Goal: Task Accomplishment & Management: Complete application form

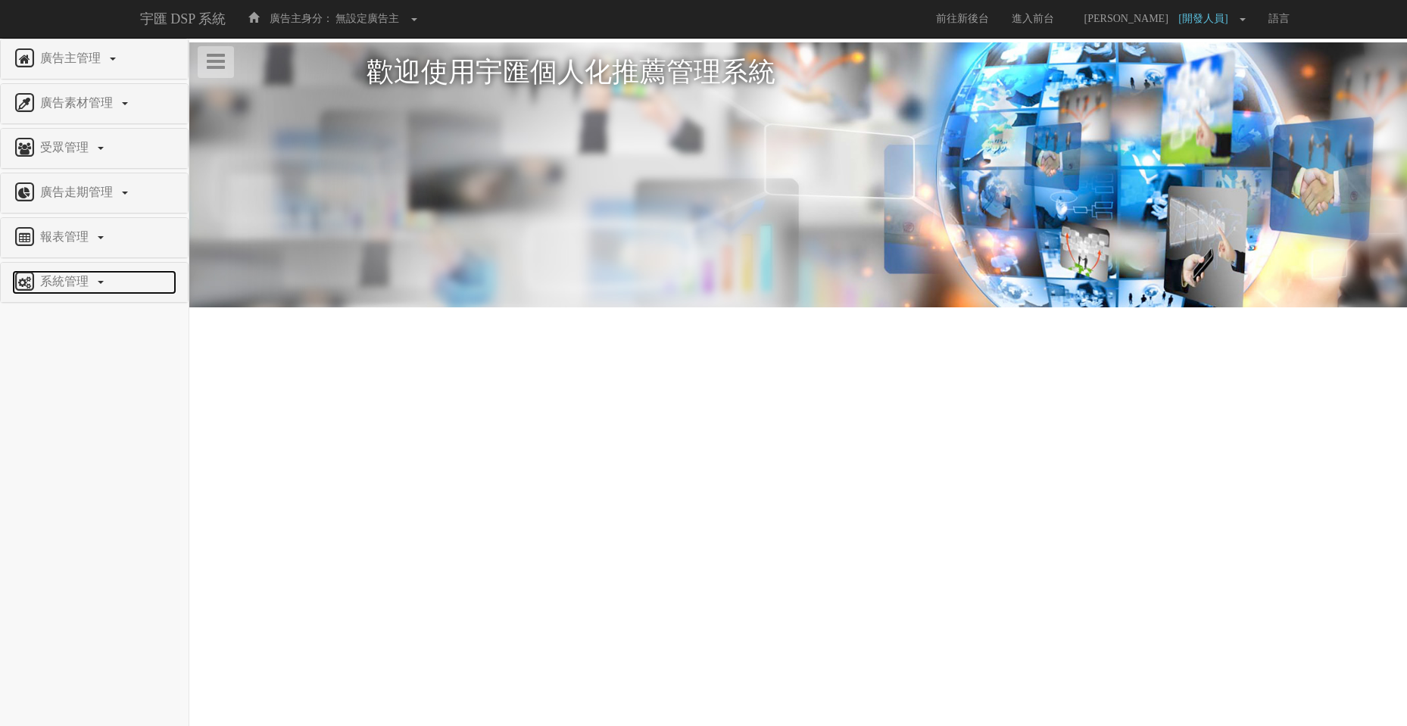
click at [81, 290] on link "系統管理" at bounding box center [94, 282] width 164 height 24
click at [74, 379] on span "廣告分流設定" at bounding box center [49, 379] width 75 height 11
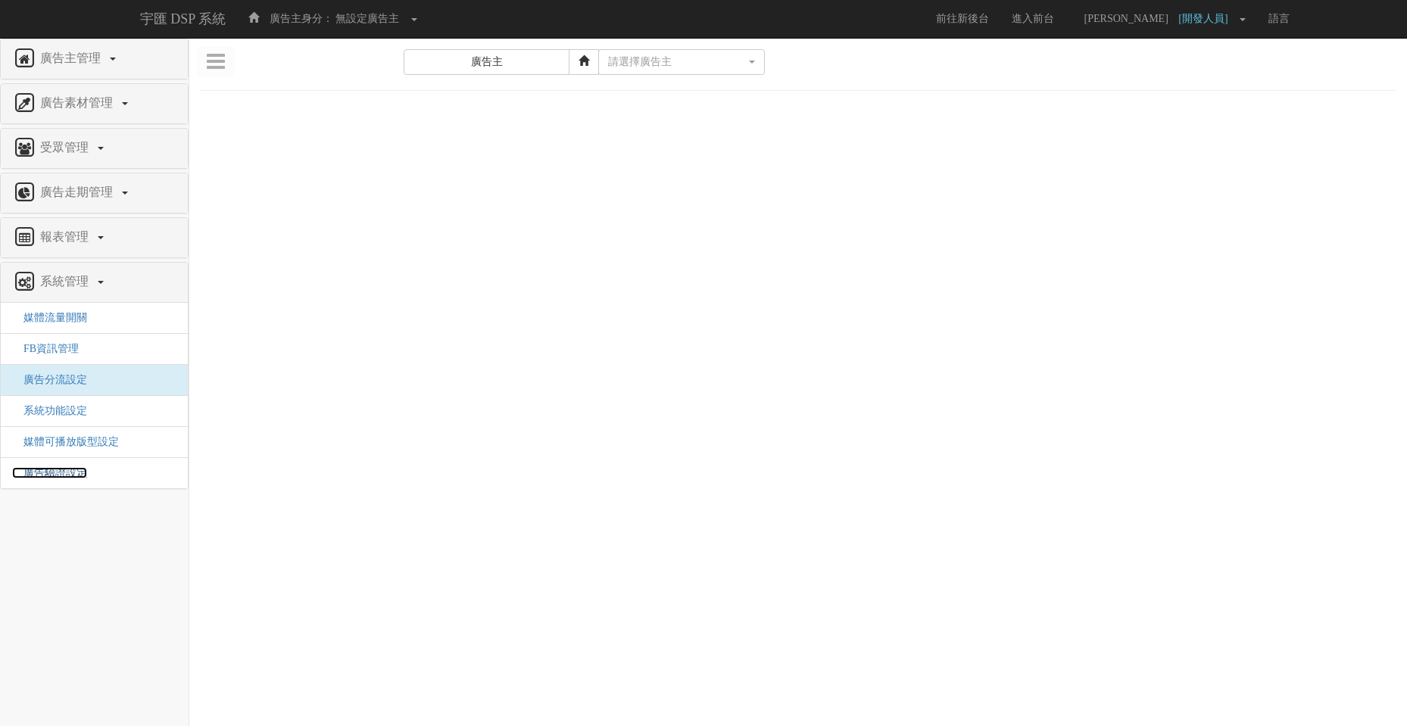
click at [64, 467] on span "廣告驗證設定" at bounding box center [49, 472] width 75 height 11
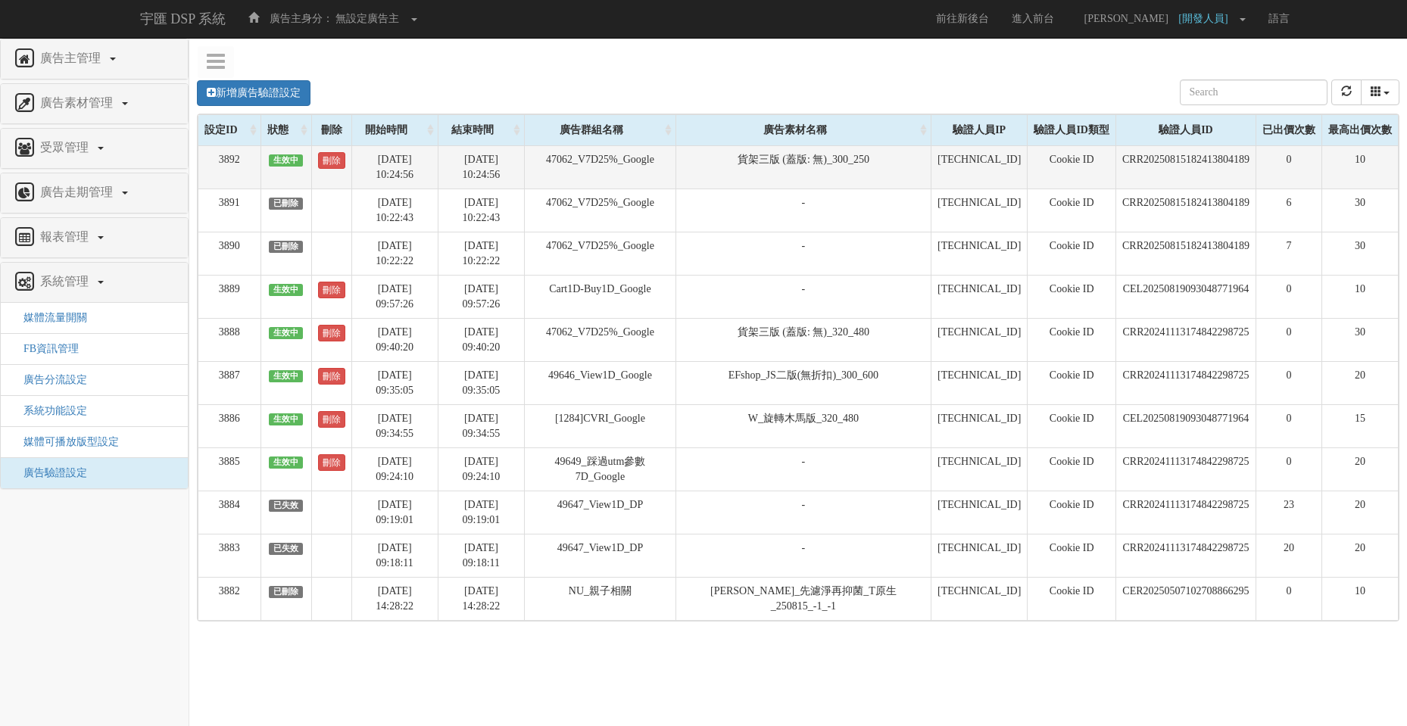
click at [295, 160] on span "生效中" at bounding box center [286, 160] width 35 height 12
click at [1165, 158] on td "CRR20250815182413804189" at bounding box center [1185, 166] width 140 height 43
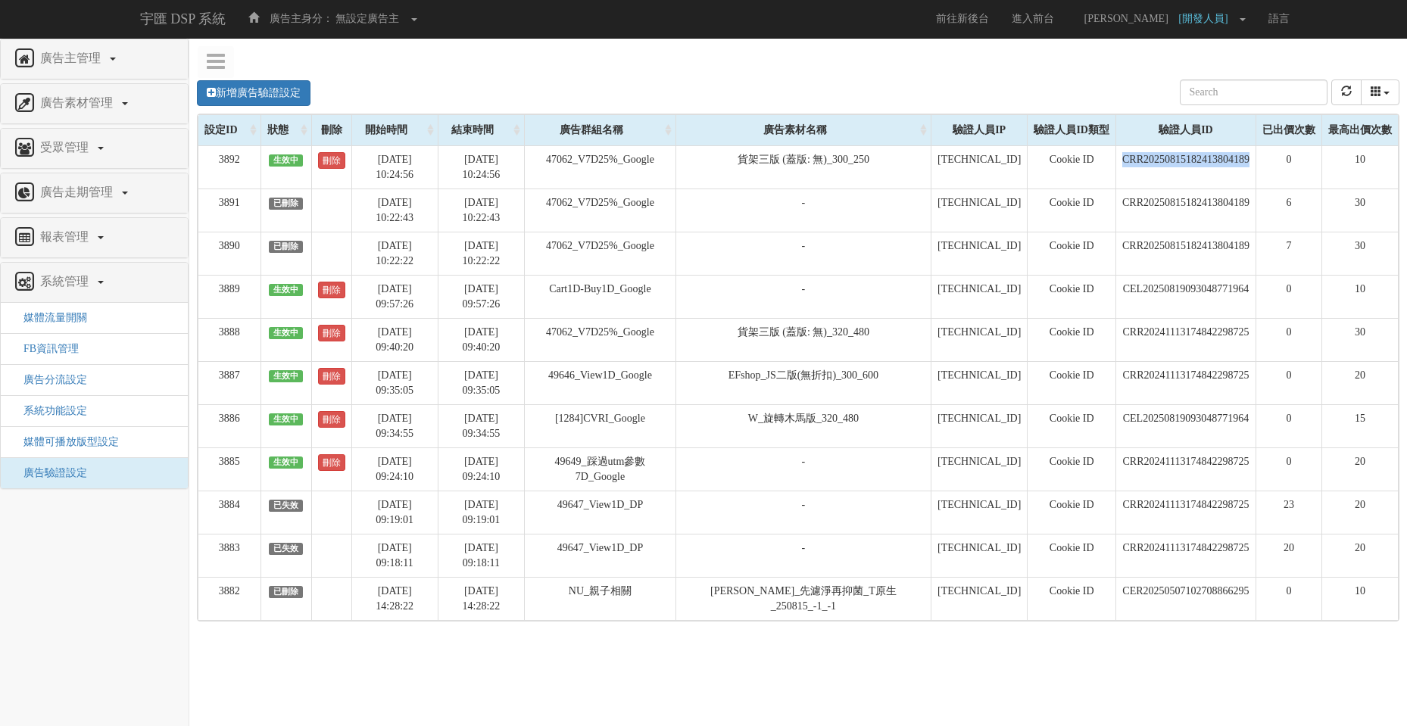
copy td "CRR20250815182413804189"
click at [1068, 80] on div "新增廣告驗證設定 設定ID 狀態 刪除 開始時間 結束時間 廣告主ID 廣告主名稱 廣告走期ID 廣告走期名稱 廣告群組ID 廣告群組名稱 廣告素材 廣告素材…" at bounding box center [798, 93] width 1203 height 42
click at [727, 63] on div "新增廣告驗證設定 設定ID 狀態 刪除 開始時間 結束時間 廣告主ID 廣告主名稱 廣告走期ID 廣告走期名稱 廣告群組ID 廣告群組名稱 廣告素材 廣告素材…" at bounding box center [798, 339] width 1195 height 580
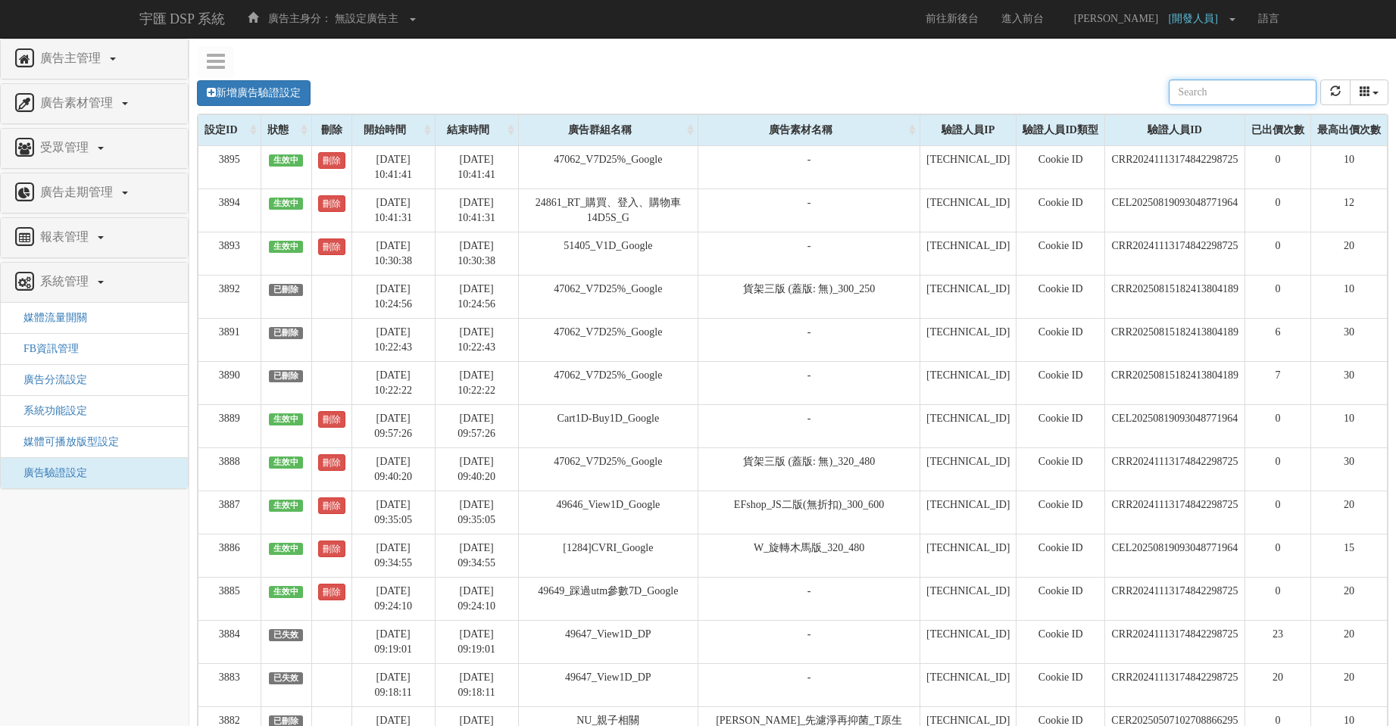
click at [778, 83] on div "新增廣告驗證設定 設定ID 狀態 刪除 開始時間 結束時間 廣告主ID 廣告主名稱 廣告走期ID 廣告走期名稱 廣告群組ID 廣告群組名稱 廣告素材 廣告素材…" at bounding box center [792, 93] width 1191 height 42
click at [496, 76] on div "新增廣告驗證設定 設定ID 狀態 刪除 開始時間 結束時間 廣告主ID 廣告主名稱 廣告走期ID 廣告走期名稱 廣告群組ID 廣告群組名稱 廣告素材 廣告素材…" at bounding box center [792, 93] width 1191 height 42
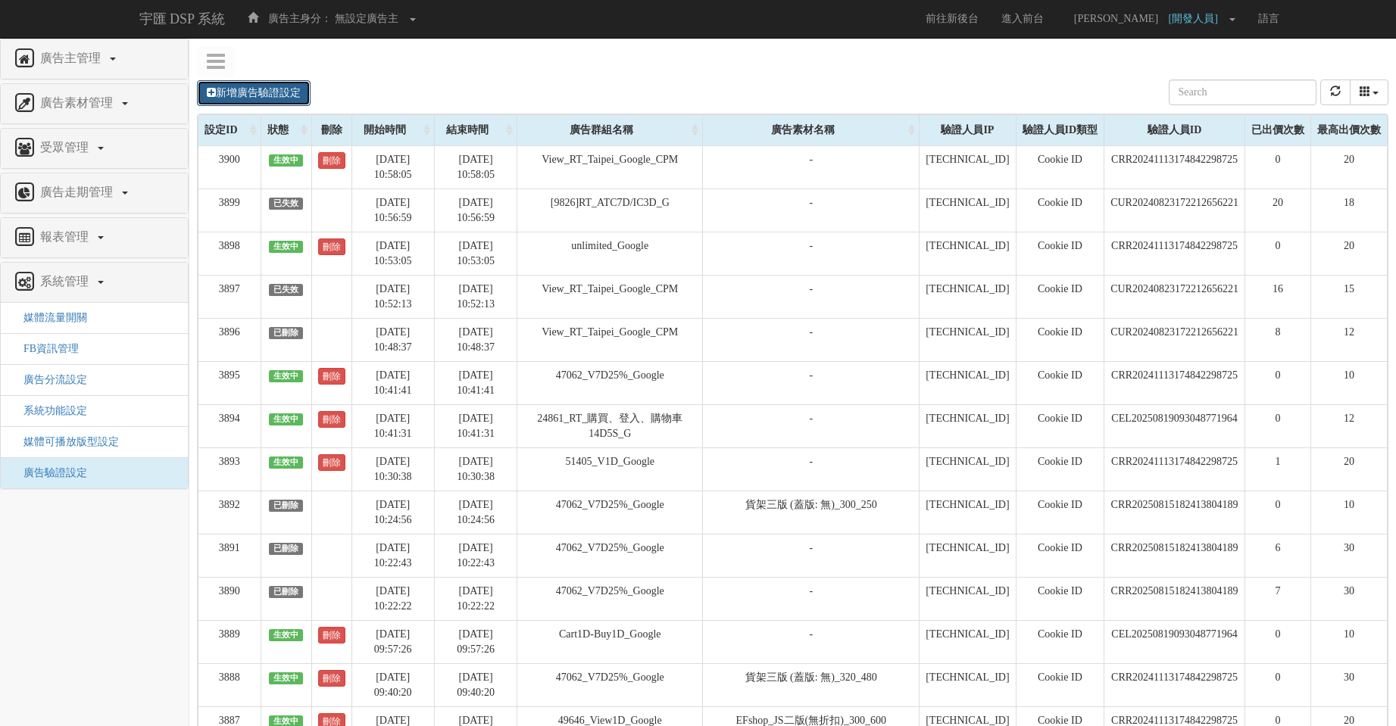
click at [298, 95] on link "新增廣告驗證設定" at bounding box center [254, 93] width 114 height 26
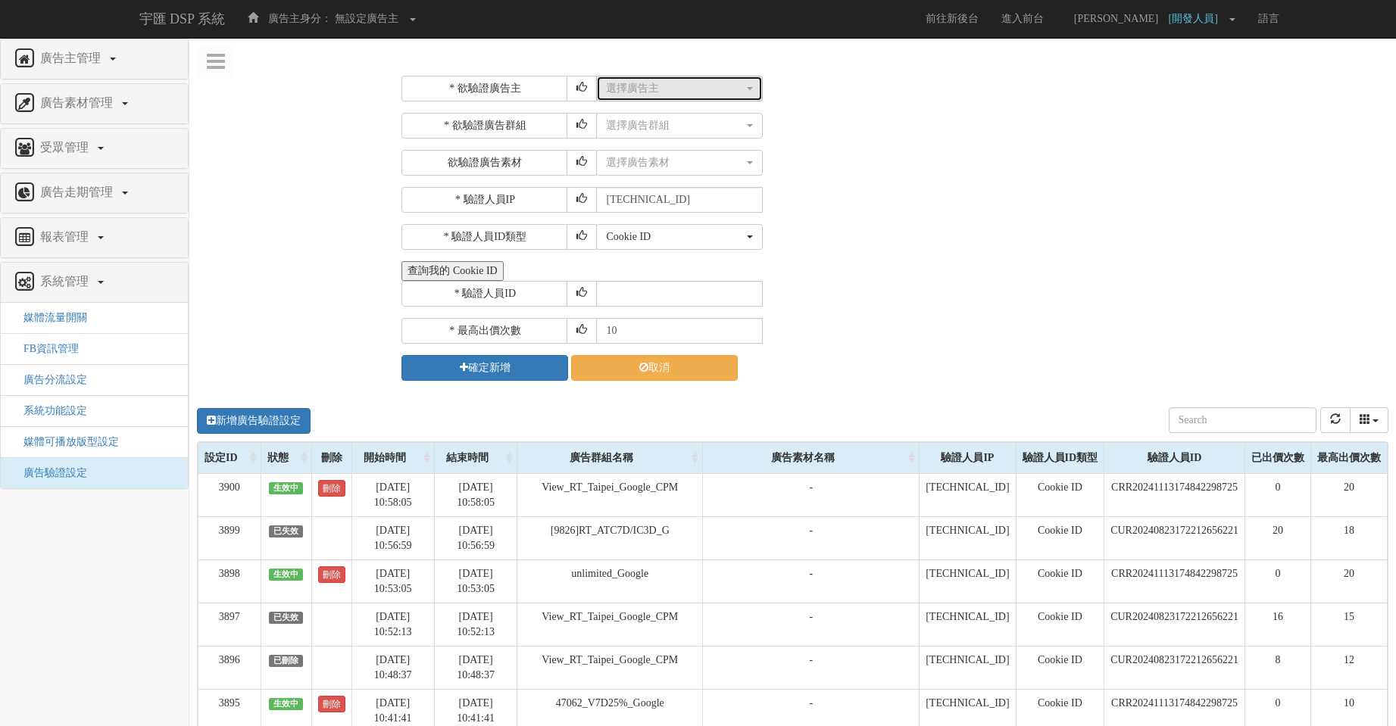
click at [663, 86] on div "選擇廣告主" at bounding box center [675, 88] width 138 height 15
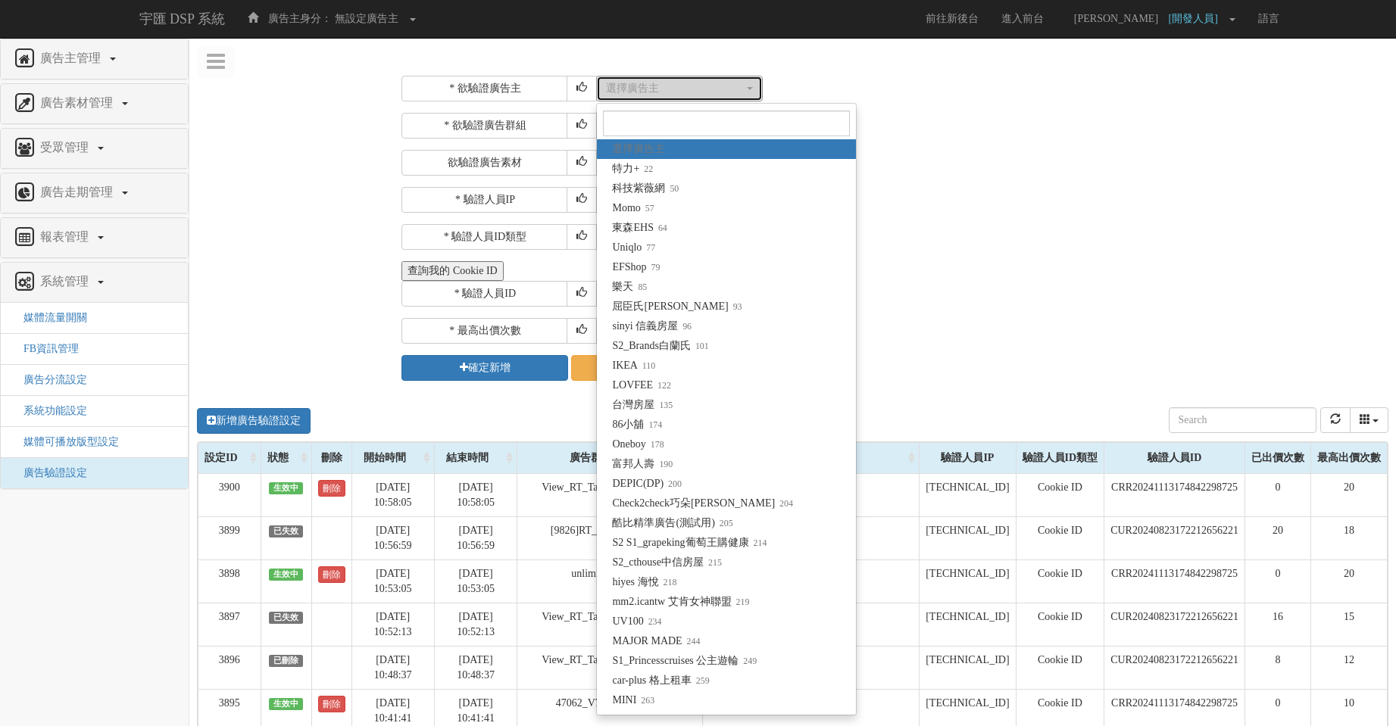
click at [664, 86] on div "選擇廣告主" at bounding box center [675, 88] width 138 height 15
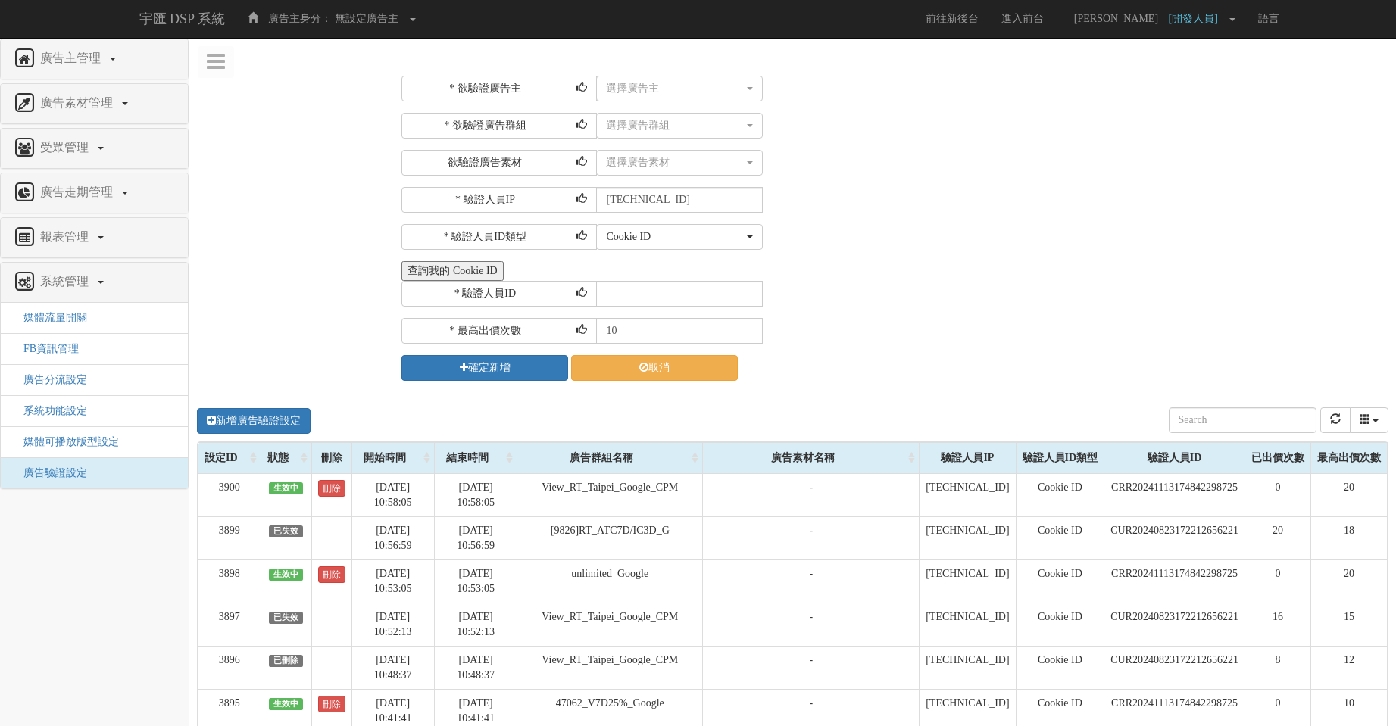
click at [482, 270] on button "查詢我的 Cookie ID" at bounding box center [451, 271] width 101 height 20
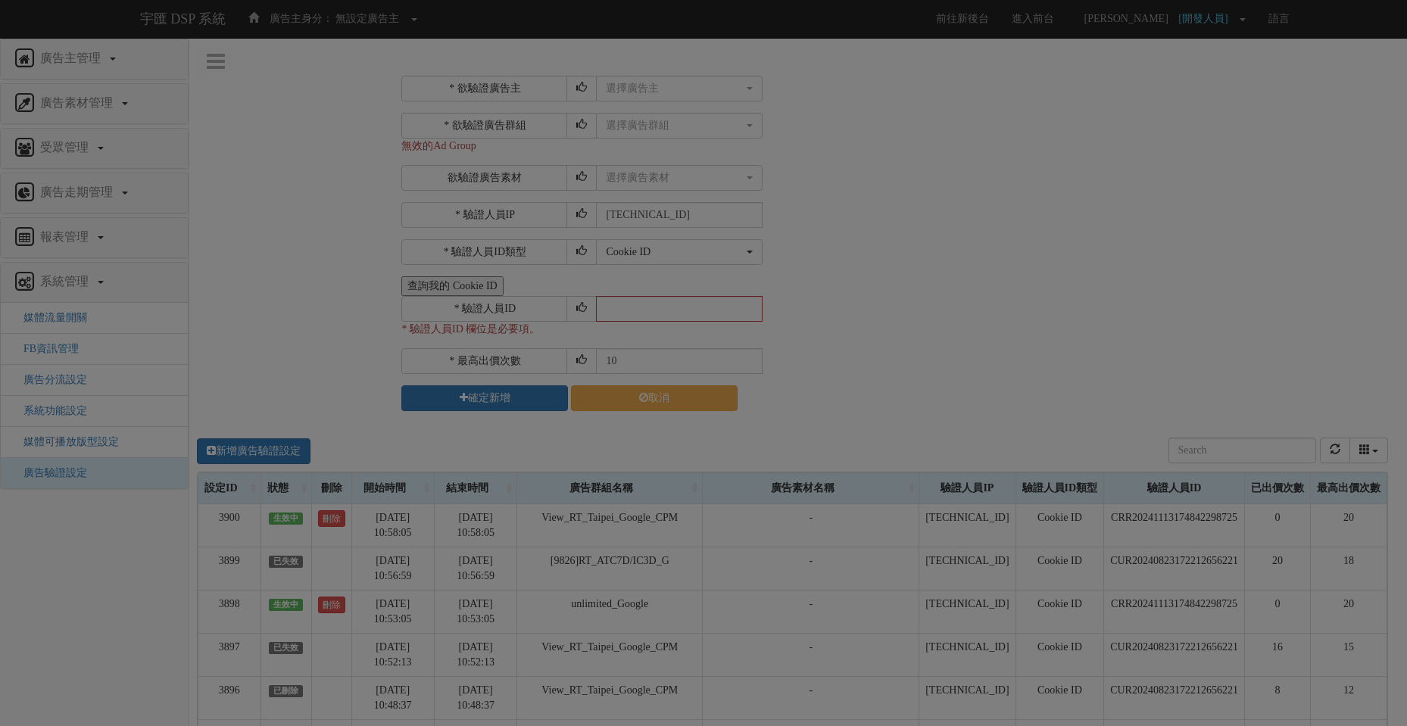
drag, startPoint x: 869, startPoint y: 266, endPoint x: 885, endPoint y: 251, distance: 21.4
click at [872, 266] on div at bounding box center [698, 276] width 453 height 38
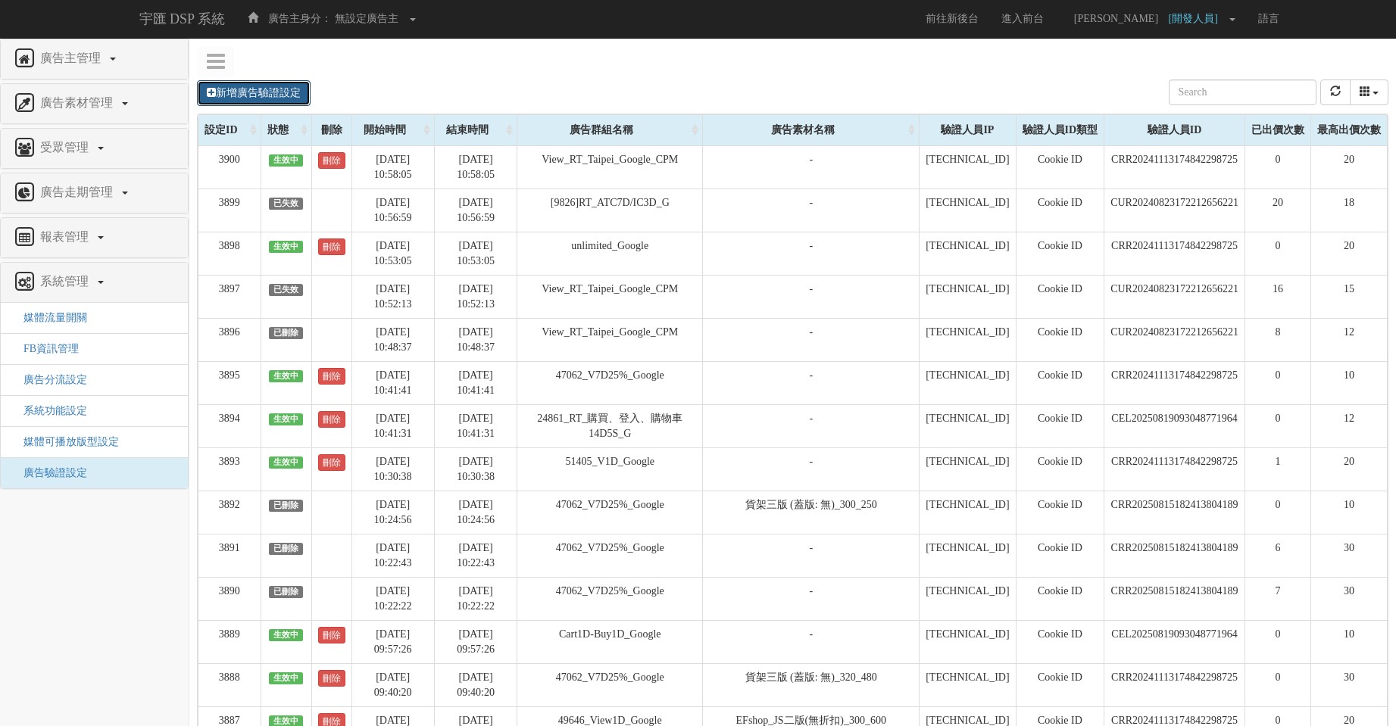
click at [282, 95] on link "新增廣告驗證設定" at bounding box center [254, 93] width 114 height 26
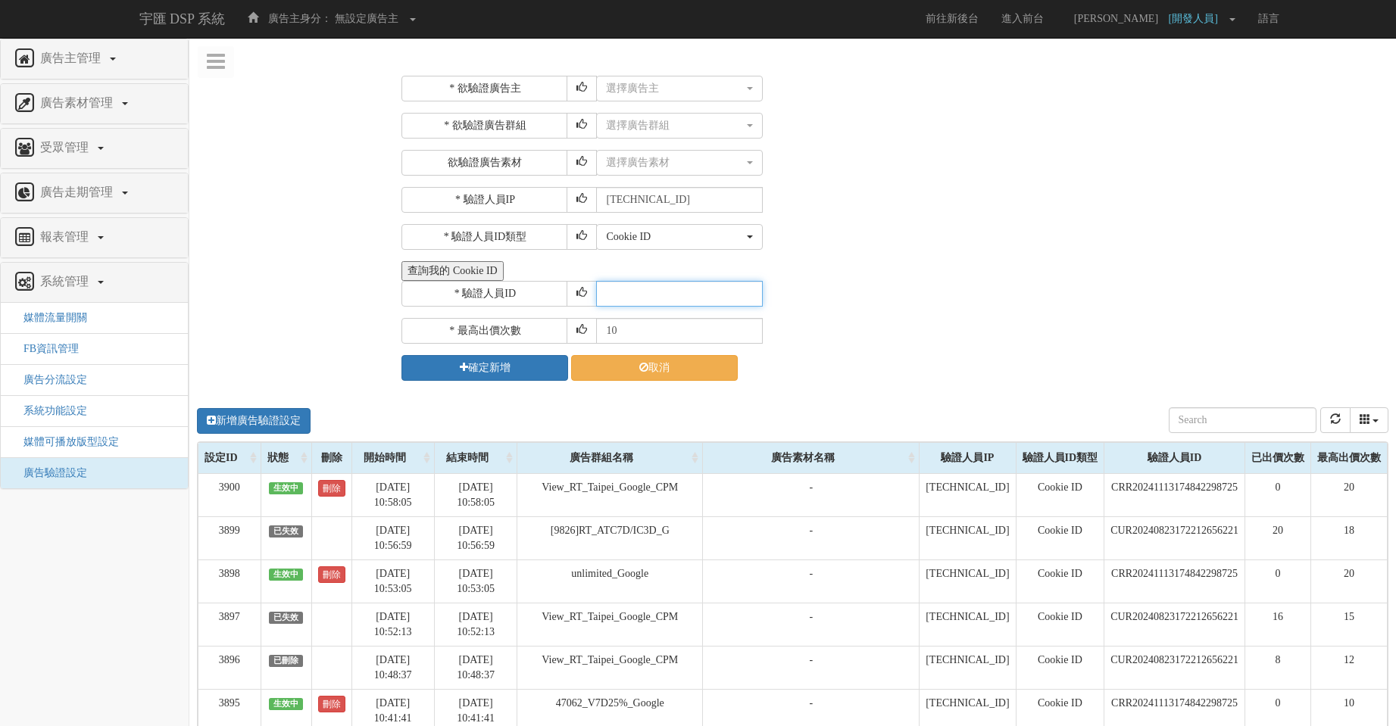
click at [668, 295] on input "text" at bounding box center [679, 294] width 167 height 26
paste input "CRR20250715134857566116"
type input "CRR20250715134857566116"
click at [647, 85] on div "選擇廣告主" at bounding box center [675, 88] width 138 height 15
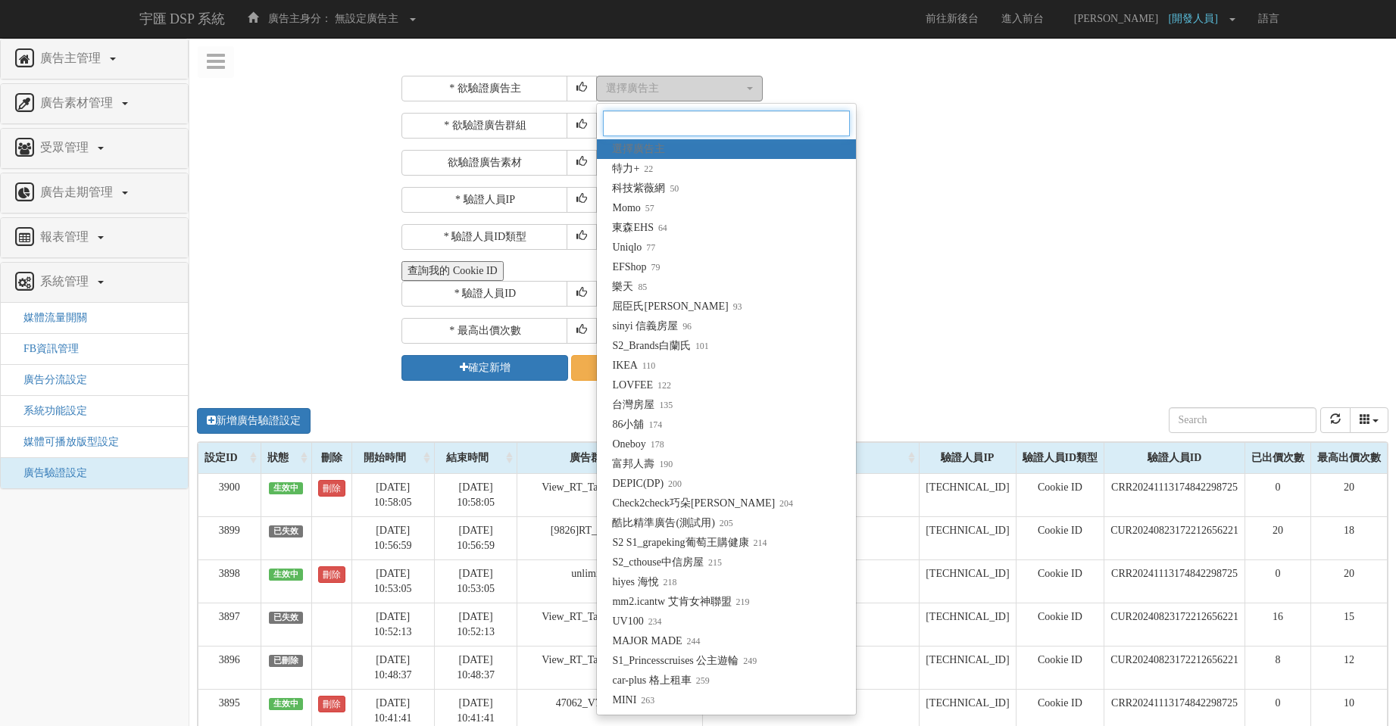
type input "0"
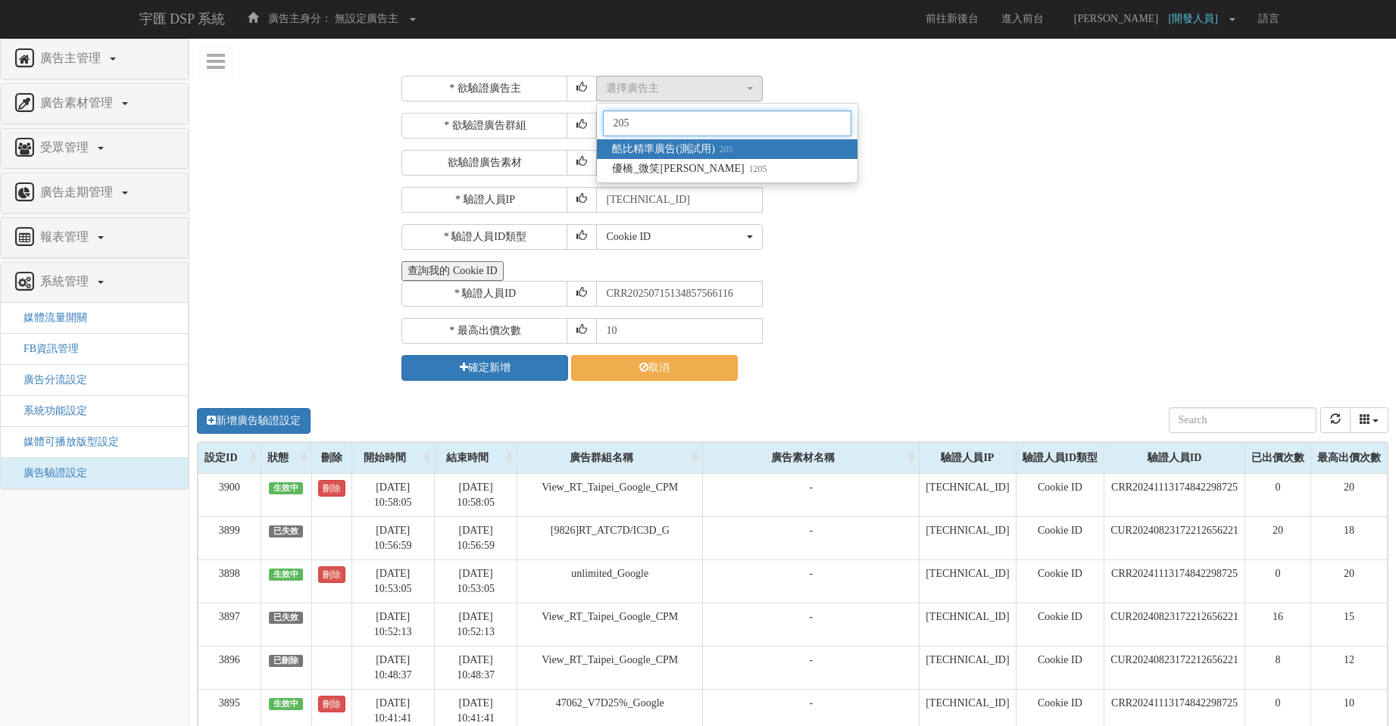
type input "205"
click at [674, 152] on span "酷比精準廣告(測試用) 205" at bounding box center [672, 149] width 120 height 15
select select "205"
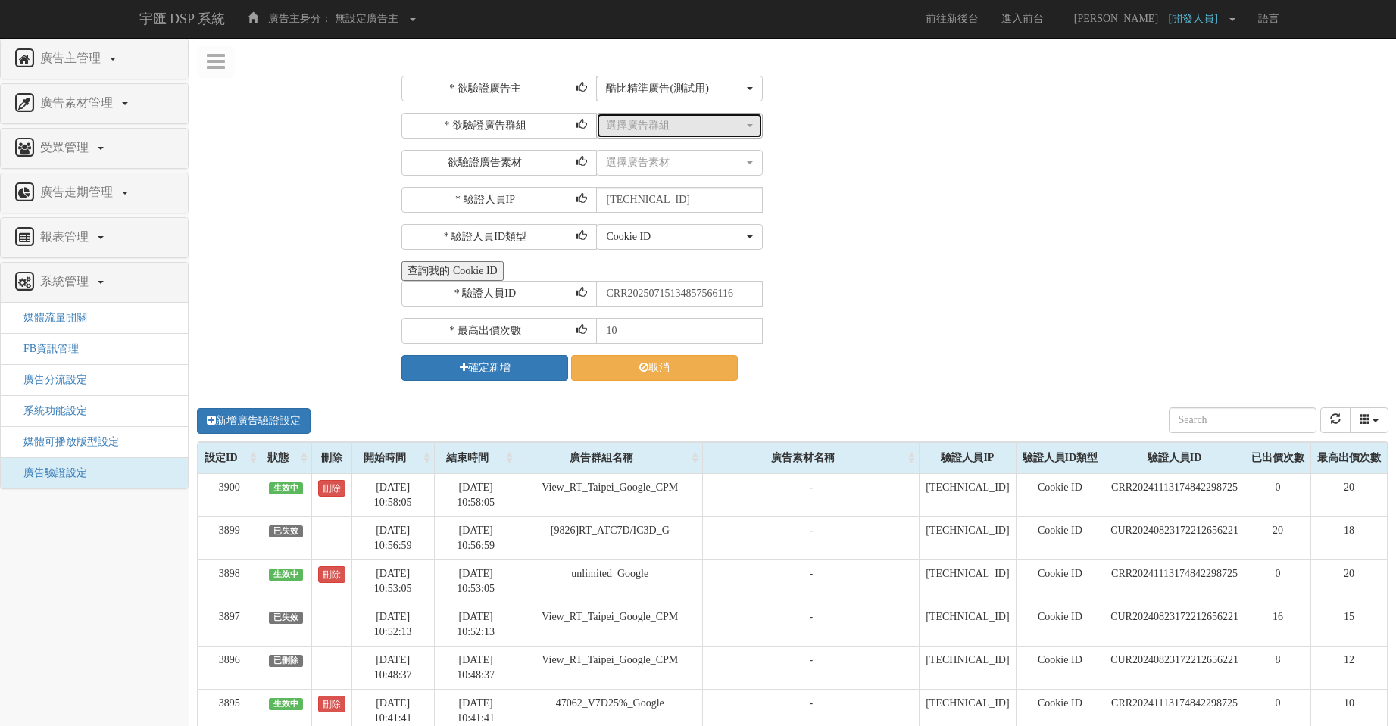
click at [697, 132] on div "選擇廣告群組" at bounding box center [675, 125] width 138 height 15
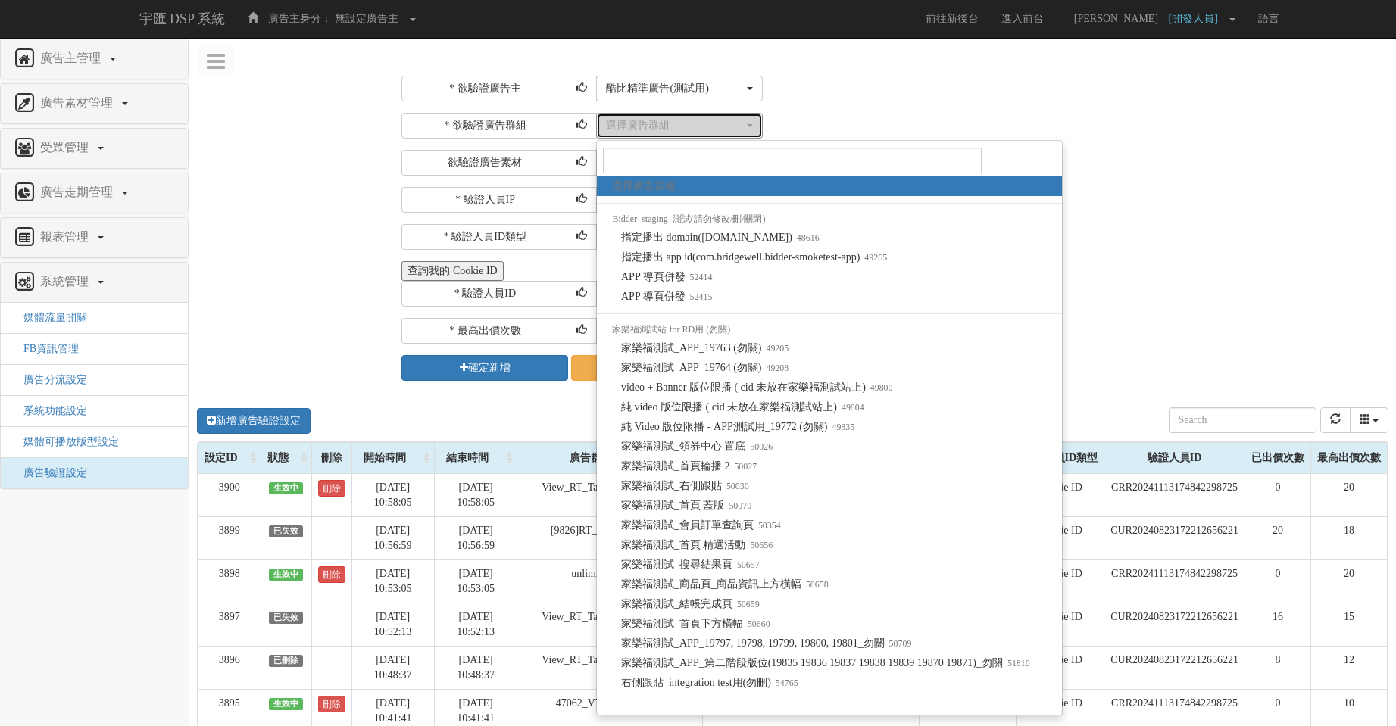
click at [690, 117] on button "選擇廣告群組" at bounding box center [679, 126] width 167 height 26
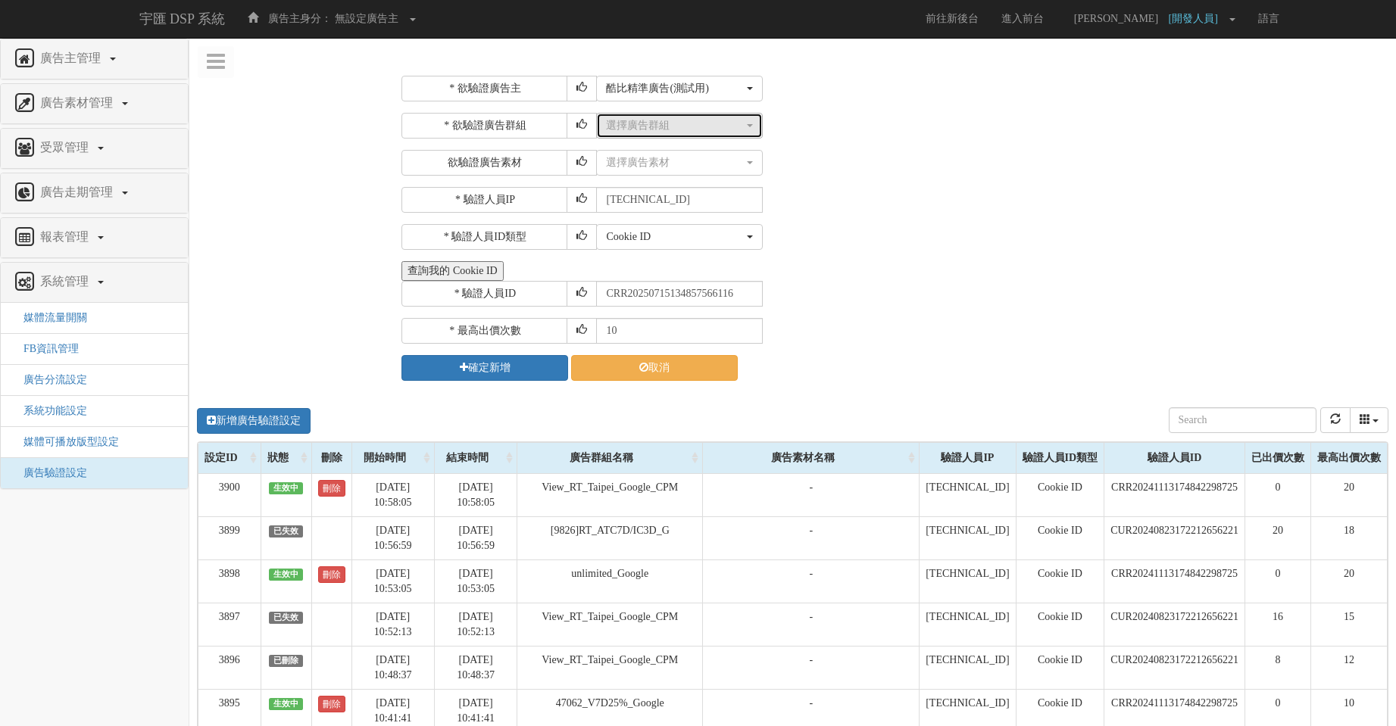
click at [710, 124] on div "選擇廣告群組" at bounding box center [675, 125] width 138 height 15
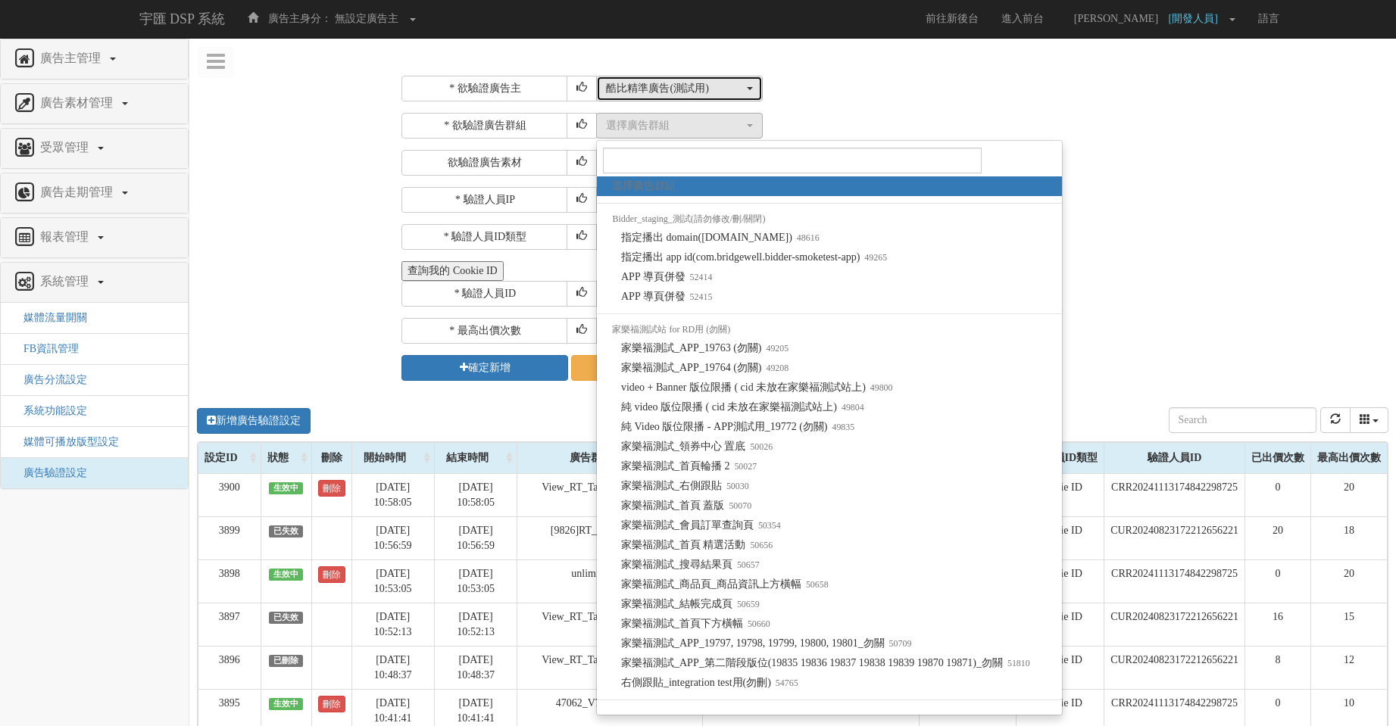
click at [719, 86] on div "酷比精準廣告(測試用)" at bounding box center [675, 88] width 138 height 15
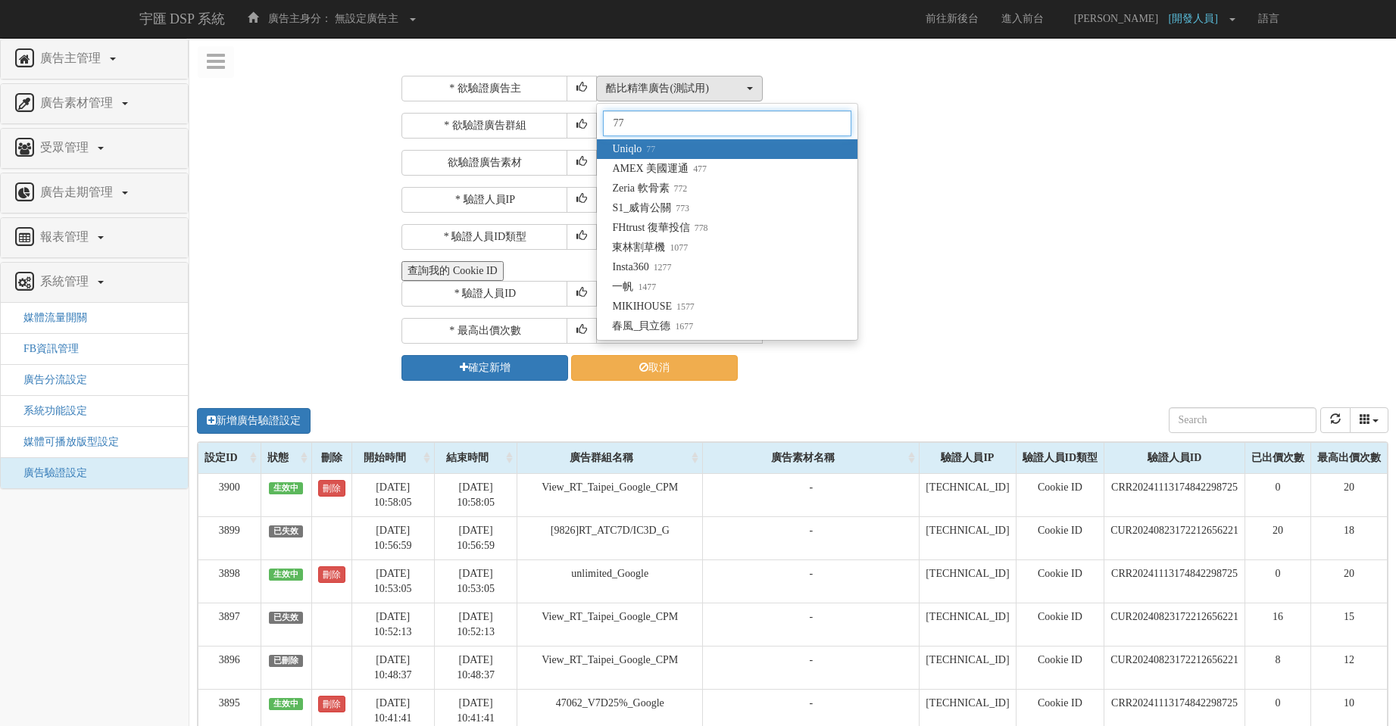
type input "77"
click at [629, 144] on span "Uniqlo 77" at bounding box center [633, 149] width 43 height 15
select select "77"
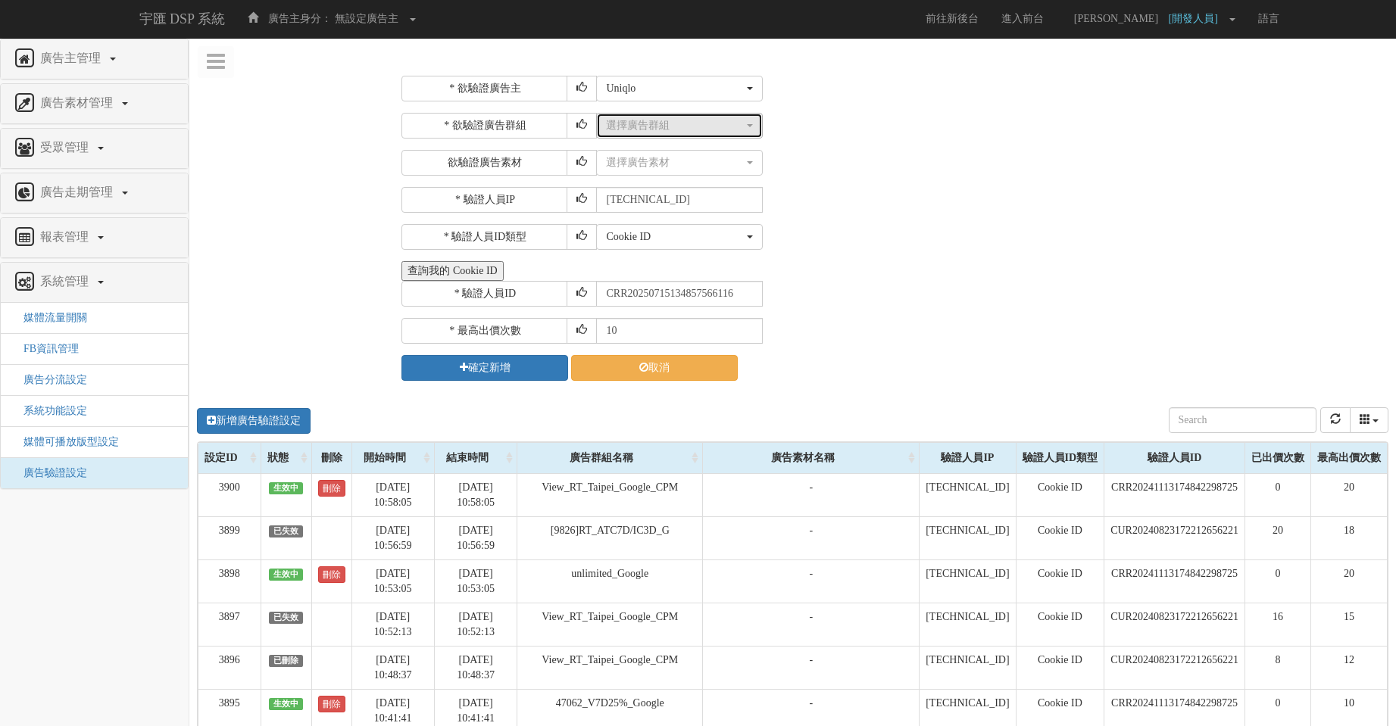
click at [713, 128] on div "選擇廣告群組" at bounding box center [675, 125] width 138 height 15
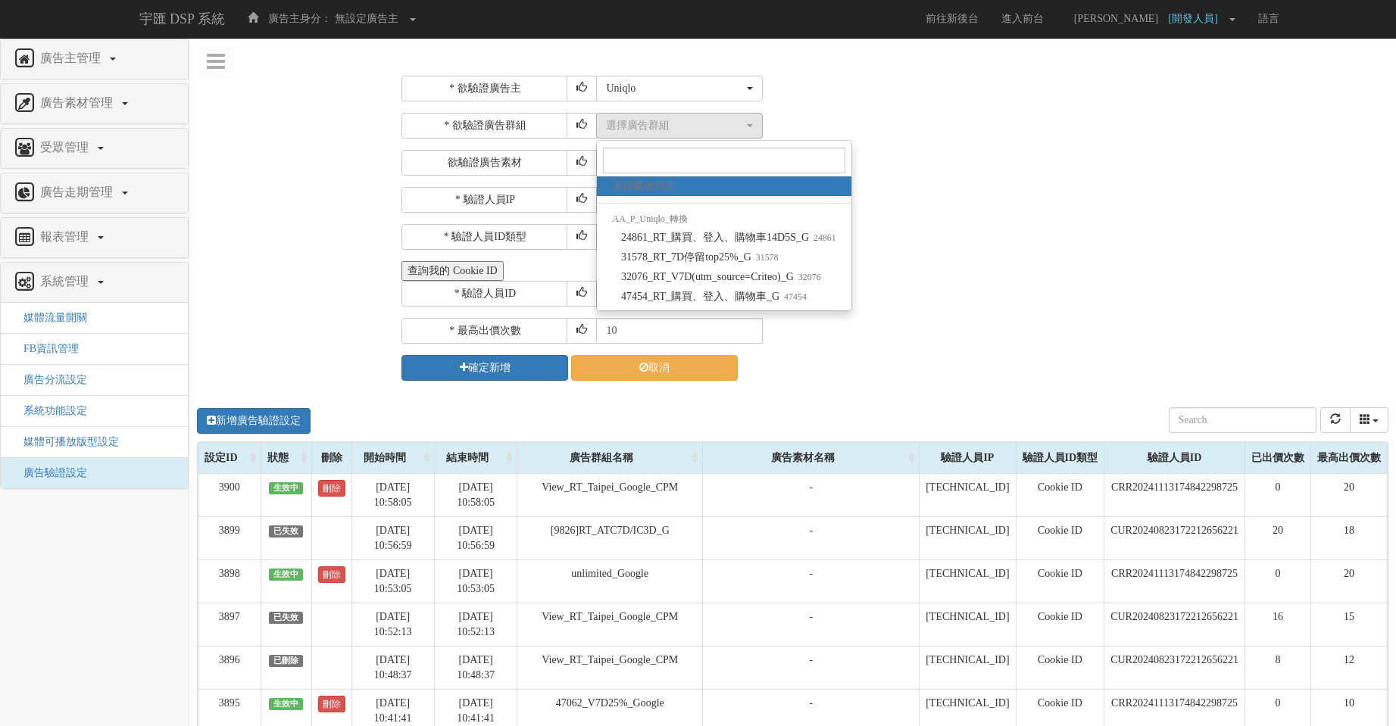
click at [945, 124] on div "選擇廣告群組 24861_RT_購買、登入、購物車14D5S_G 31578_RT_7D停留top25%_G 32076_RT_V7D(utm_source=…" at bounding box center [990, 126] width 788 height 26
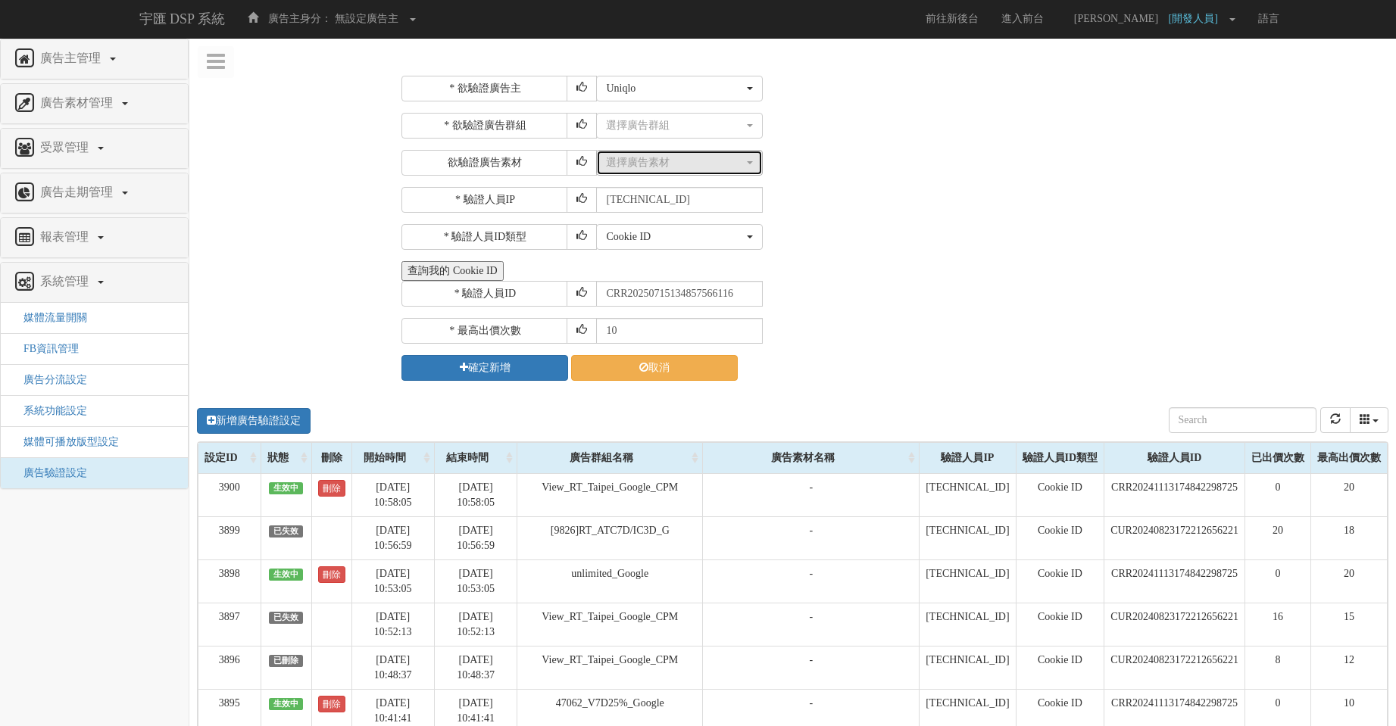
click at [723, 167] on div "選擇廣告素材" at bounding box center [675, 162] width 138 height 15
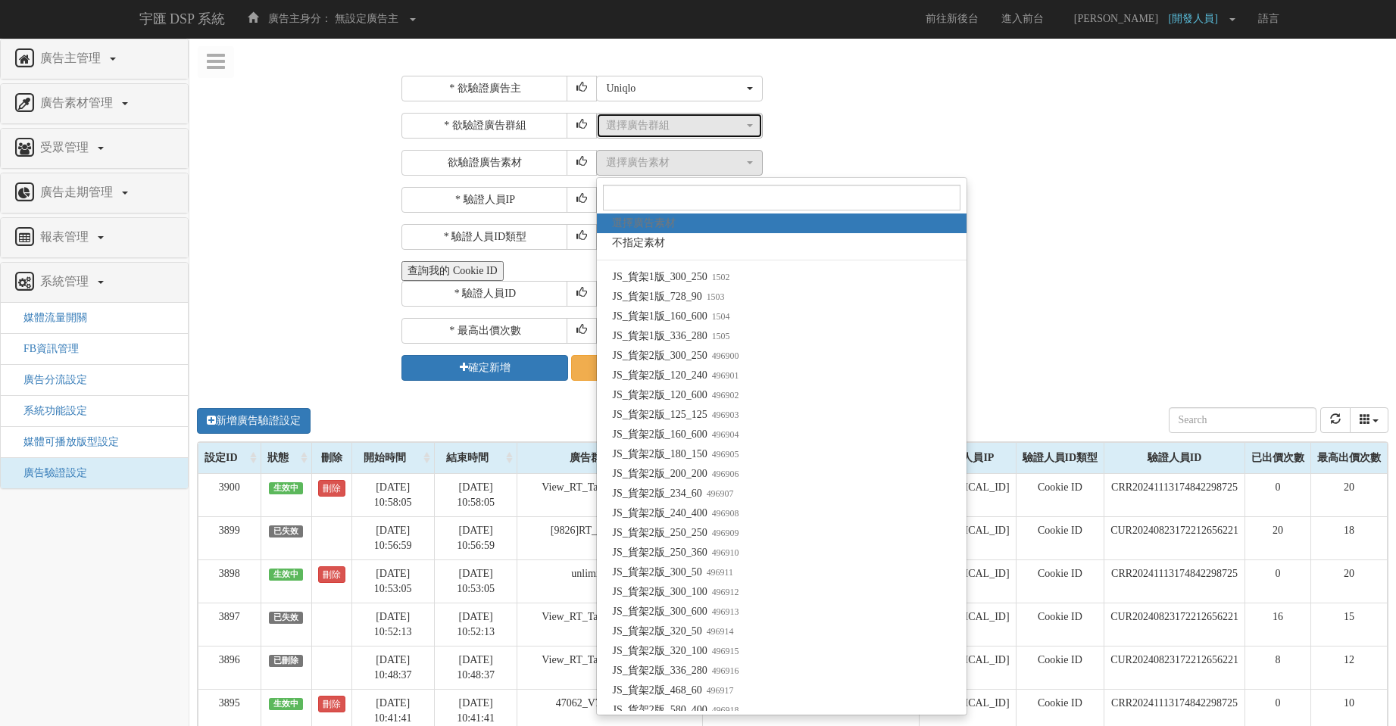
click at [674, 136] on button "選擇廣告群組" at bounding box center [679, 126] width 167 height 26
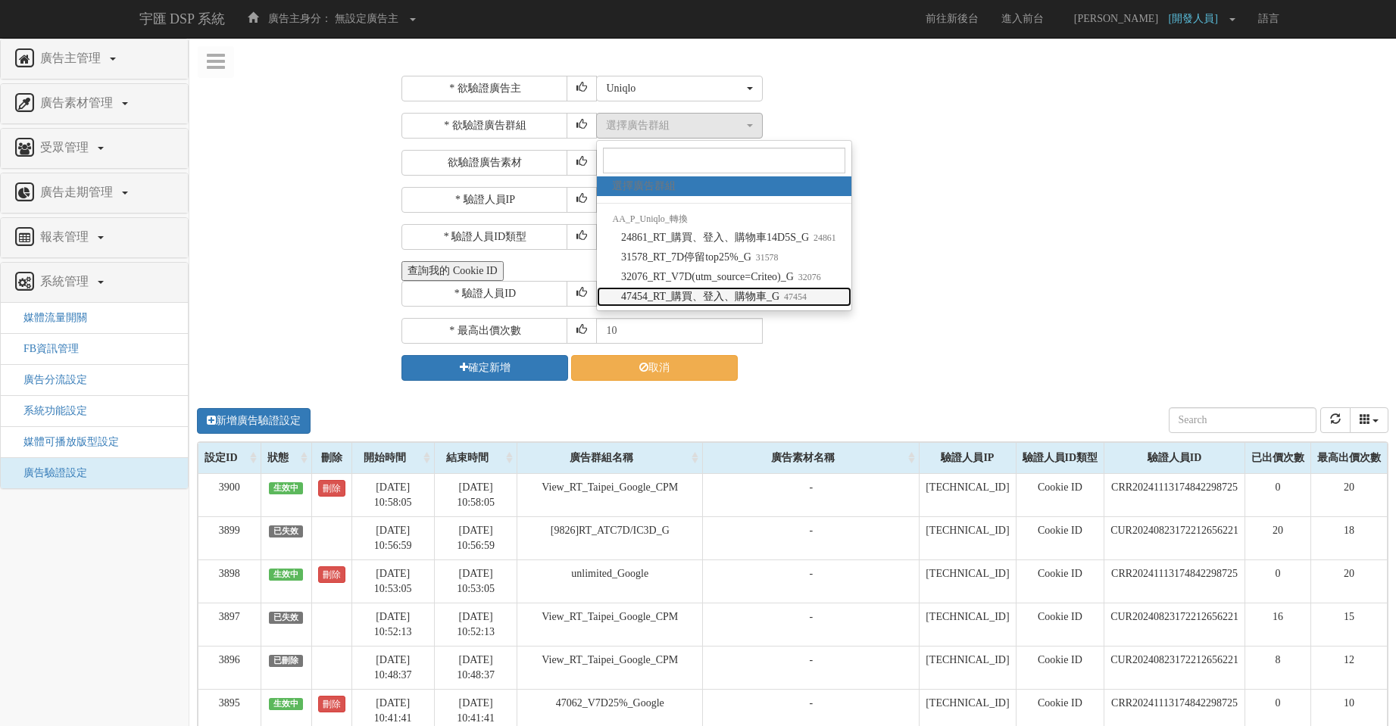
click at [806, 299] on small "47454" at bounding box center [792, 297] width 27 height 11
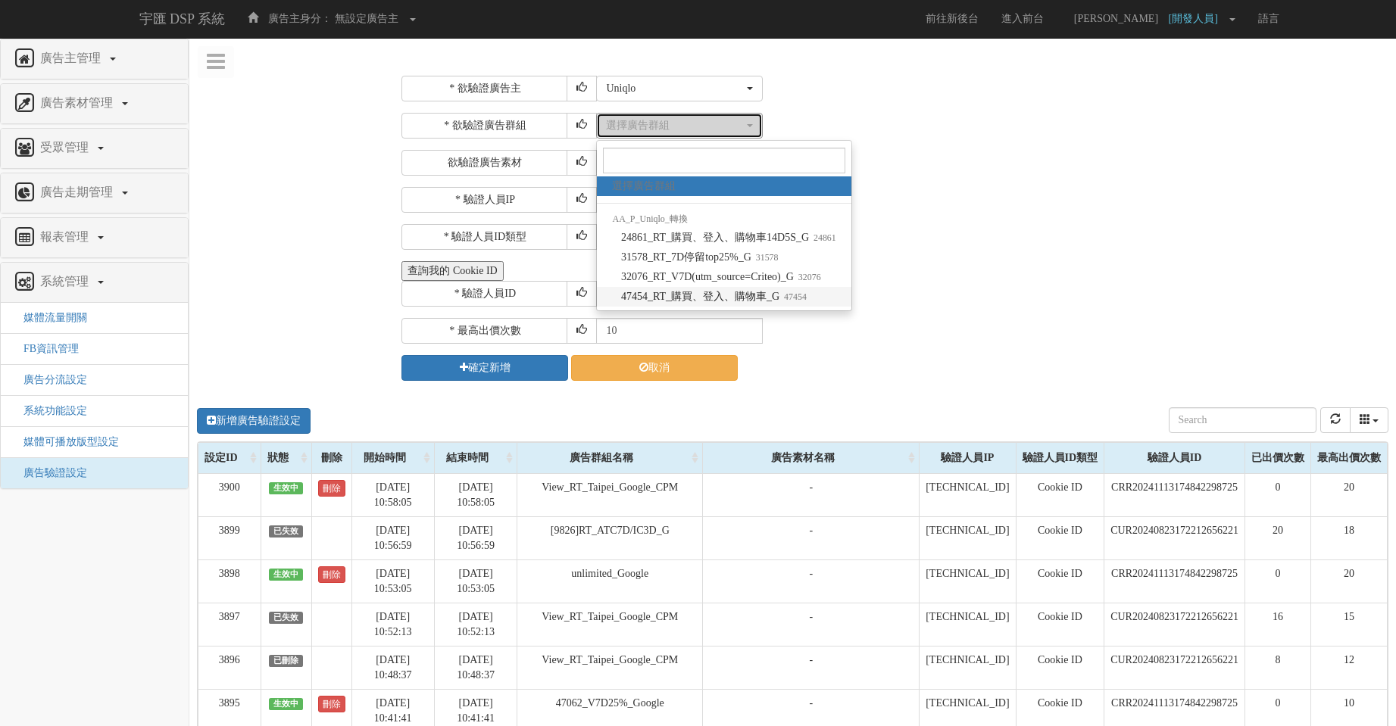
select select "47454"
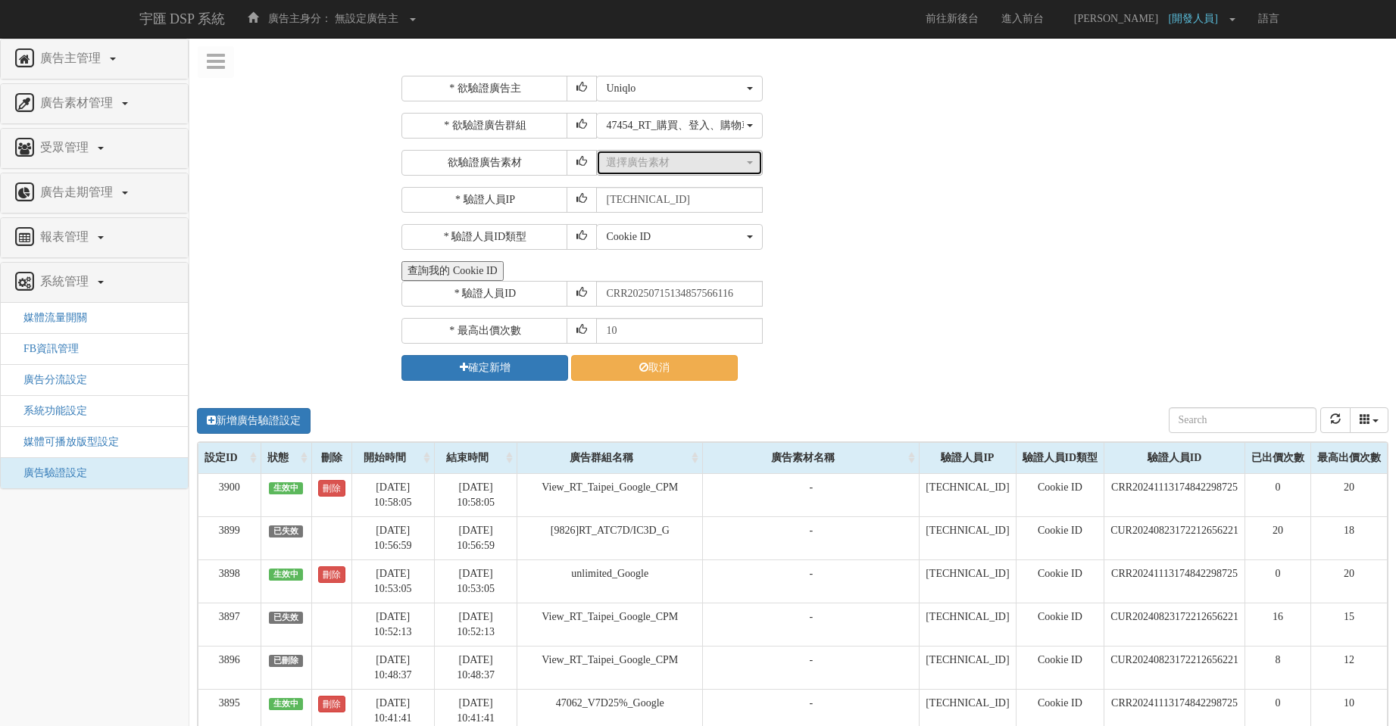
click at [668, 157] on div "選擇廣告素材" at bounding box center [675, 162] width 138 height 15
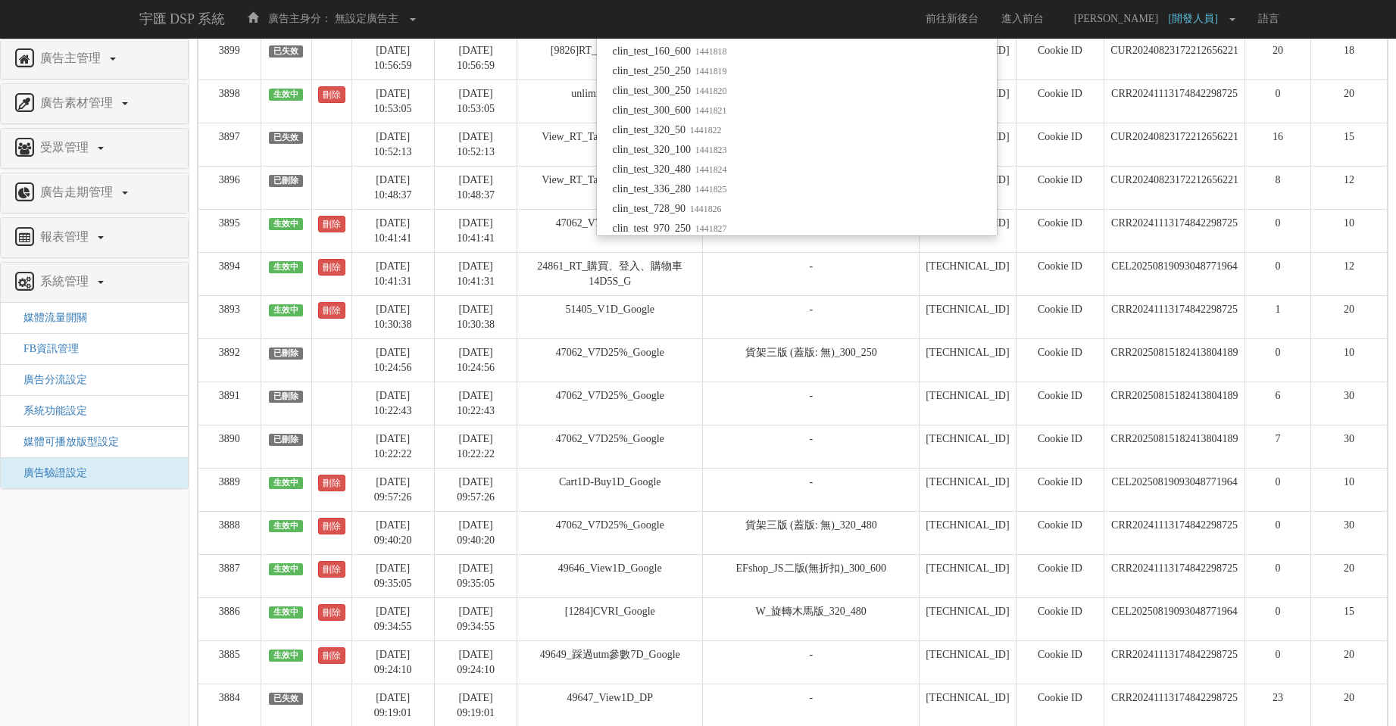
scroll to position [591, 0]
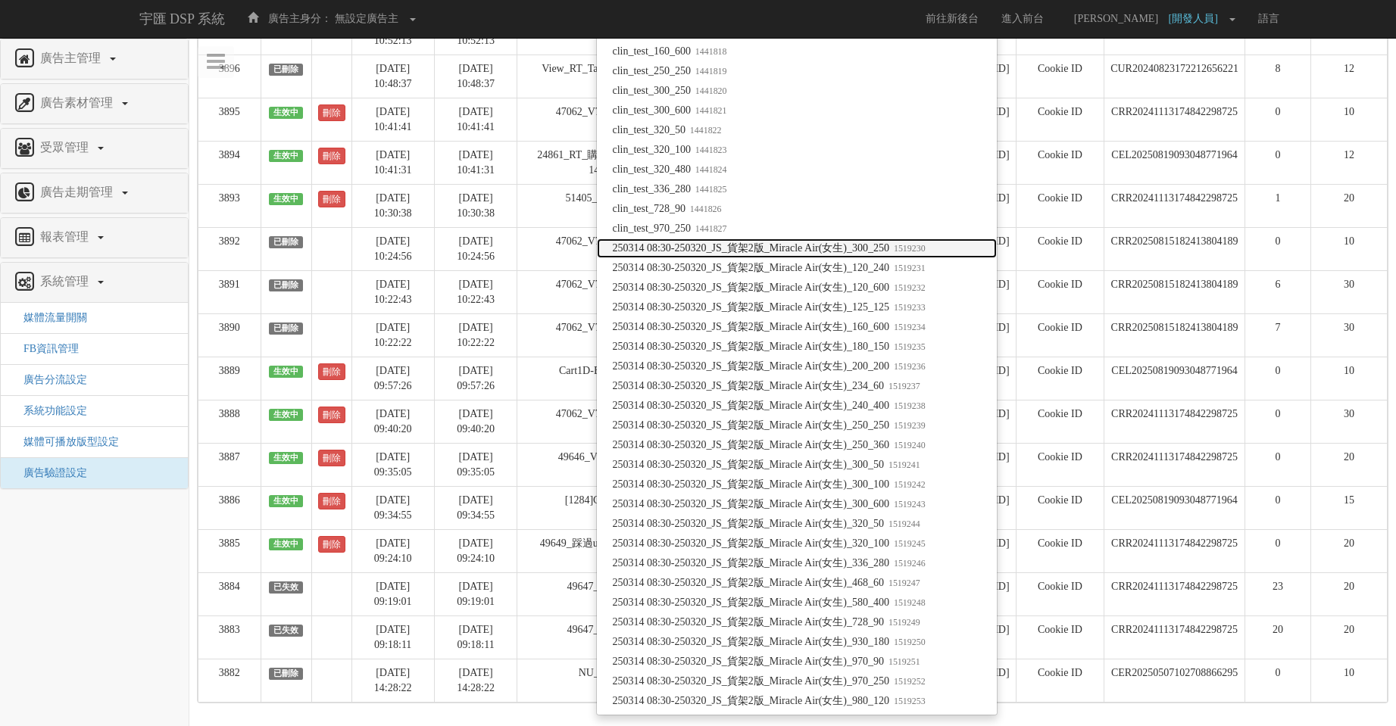
click at [875, 253] on span "250314 08:30-250320_JS_貨架2版_Miracle Air(女生)_300_250 1519230" at bounding box center [768, 248] width 313 height 15
select select "1519230"
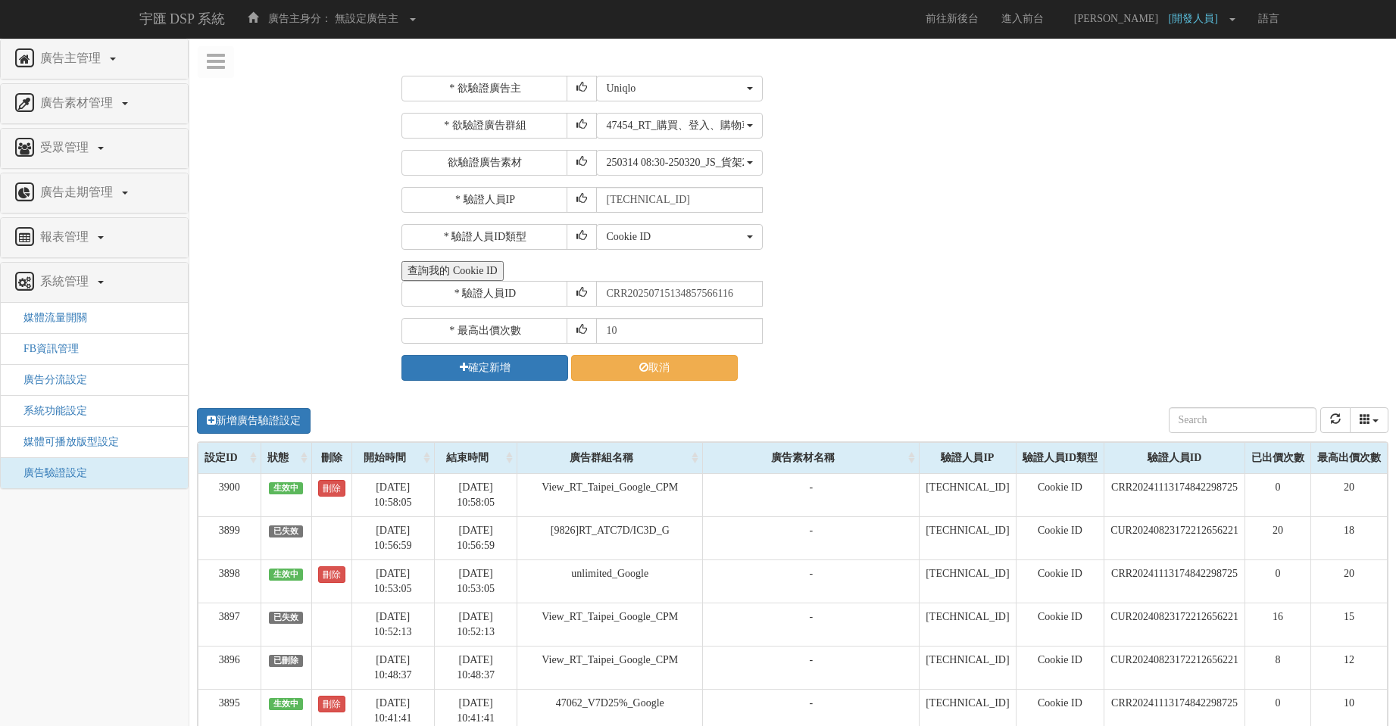
click at [897, 295] on div "* 驗證人員ID CRR20250715134857566116" at bounding box center [892, 294] width 983 height 26
drag, startPoint x: 754, startPoint y: 299, endPoint x: 460, endPoint y: 299, distance: 293.8
click at [460, 299] on div "* 驗證人員ID CRR20250715134857566116" at bounding box center [892, 294] width 983 height 26
click at [511, 373] on button "確定新增" at bounding box center [484, 368] width 167 height 26
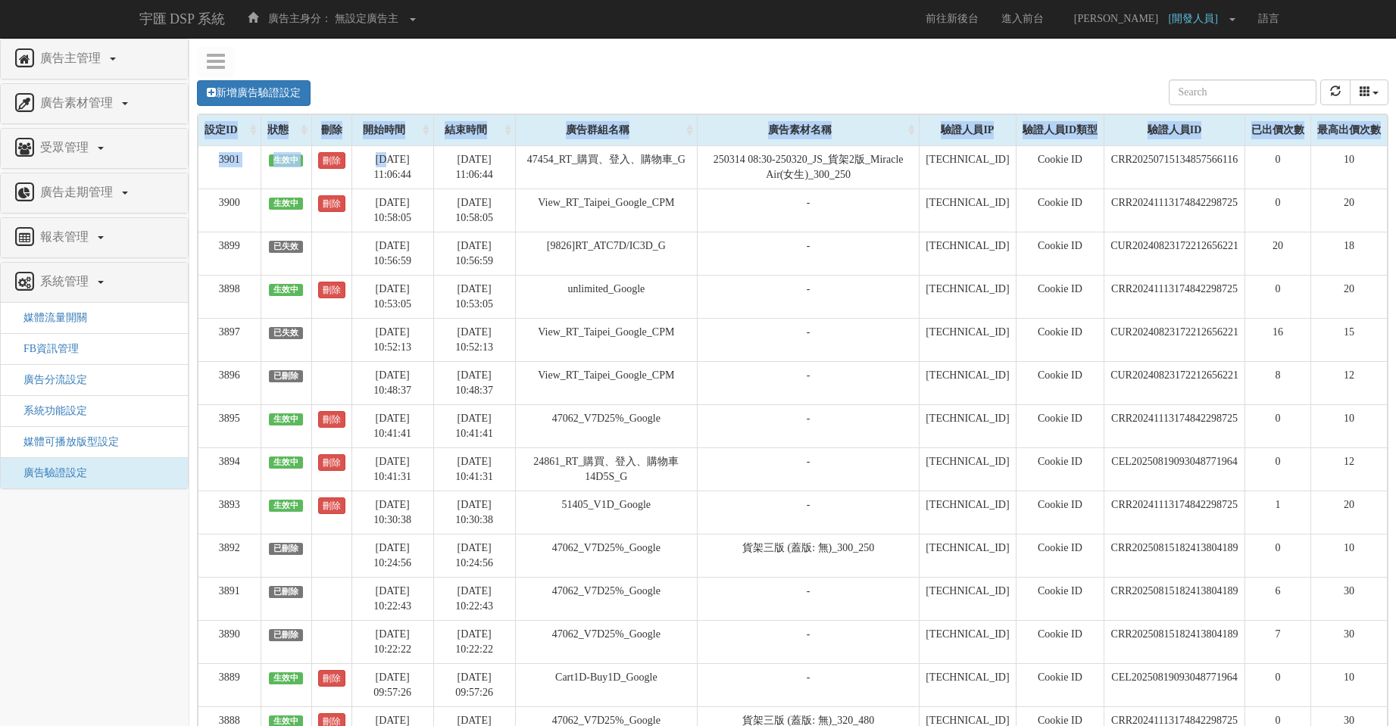
drag, startPoint x: 410, startPoint y: 154, endPoint x: 1362, endPoint y: 161, distance: 951.1
click at [1393, 158] on div "新增廣告驗證設定 設定ID 狀態 刪除 開始時間 結束時間 廣告主ID 廣告主名稱 廣告走期ID 廣告走期名稱 廣告群組ID 廣告群組名稱 廣告素材 廣告素材…" at bounding box center [792, 540] width 1206 height 953
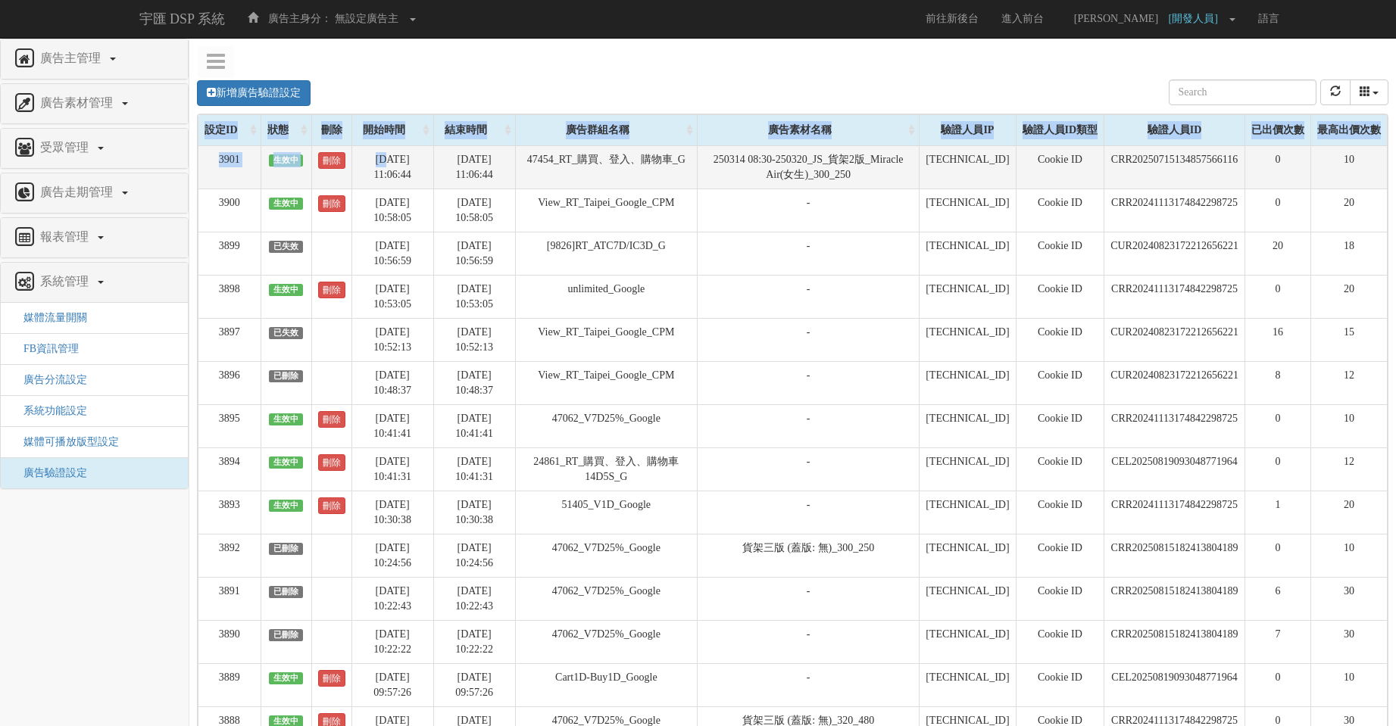
click at [1340, 161] on td "10" at bounding box center [1348, 166] width 76 height 43
